Goal: Navigation & Orientation: Go to known website

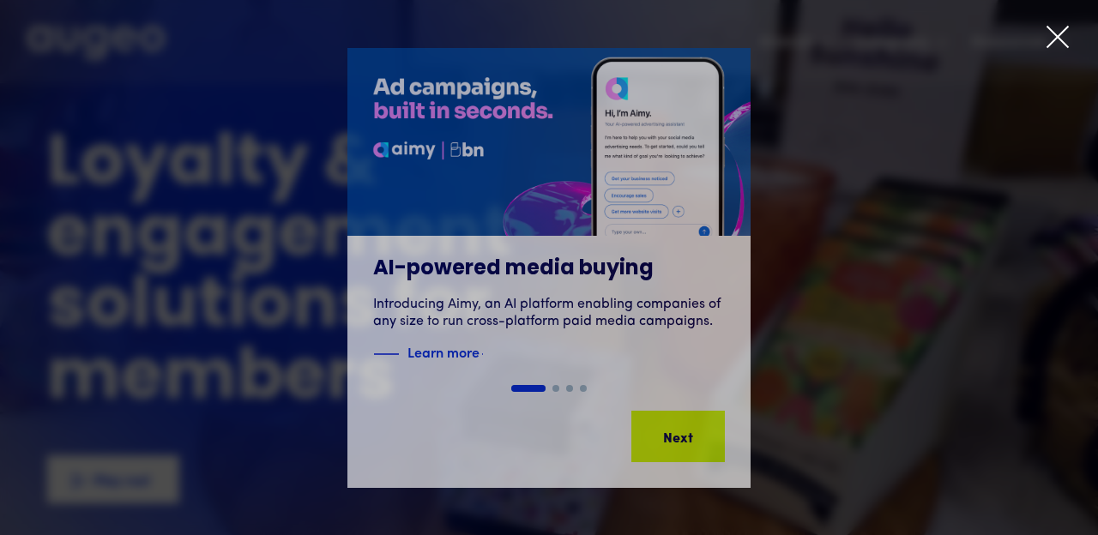
scroll to position [8, 0]
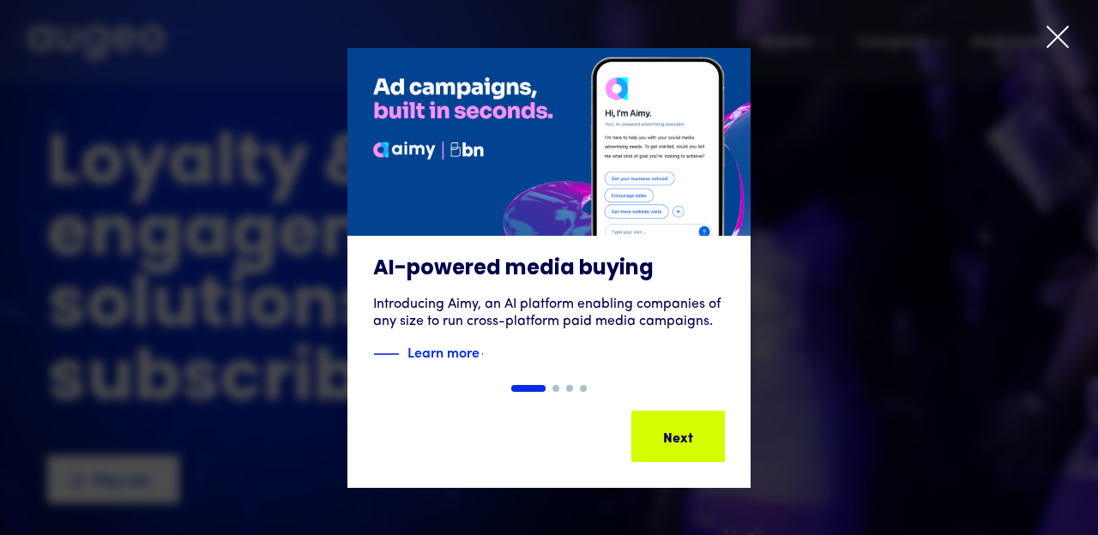
click at [1056, 34] on icon at bounding box center [1057, 37] width 21 height 21
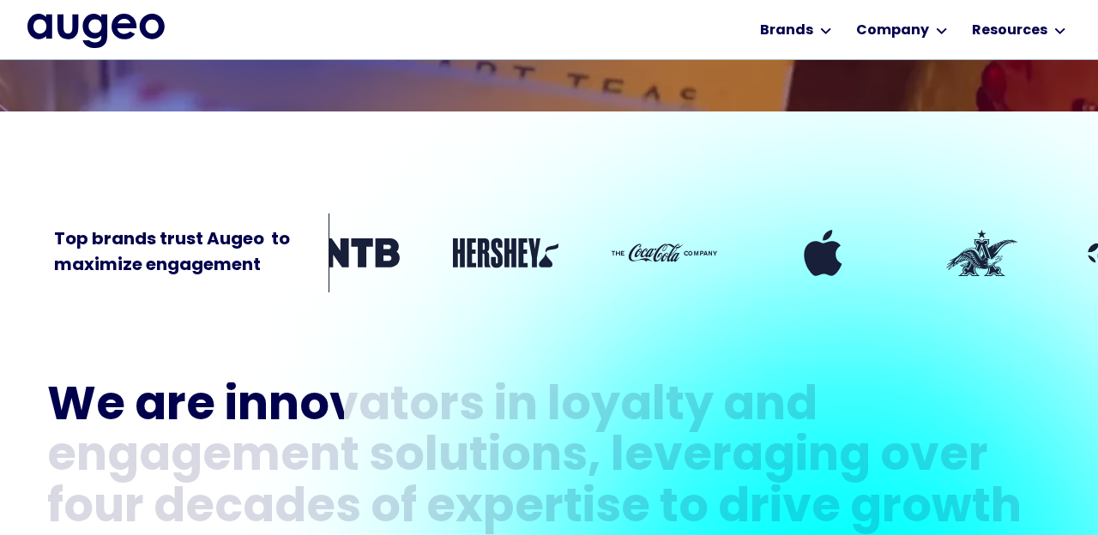
scroll to position [466, 0]
